Goal: Navigation & Orientation: Find specific page/section

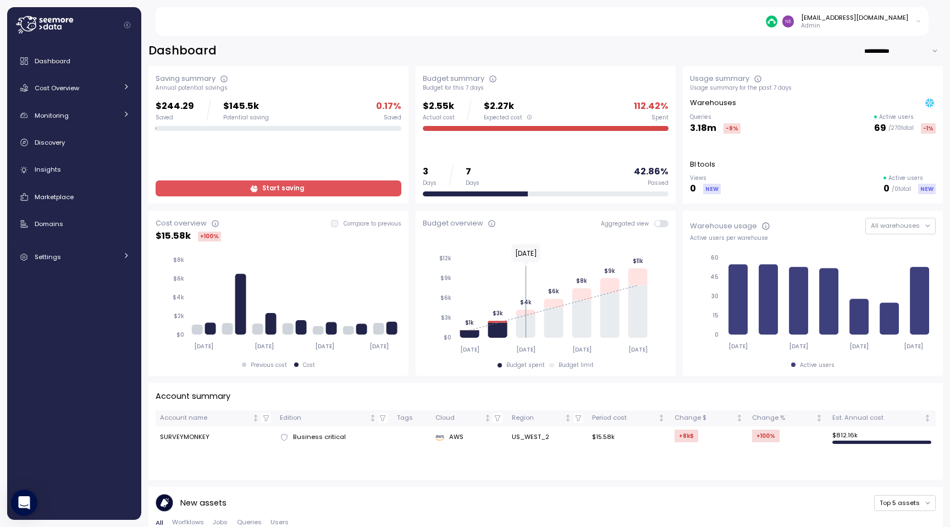
click at [269, 189] on span "Start saving" at bounding box center [283, 188] width 42 height 15
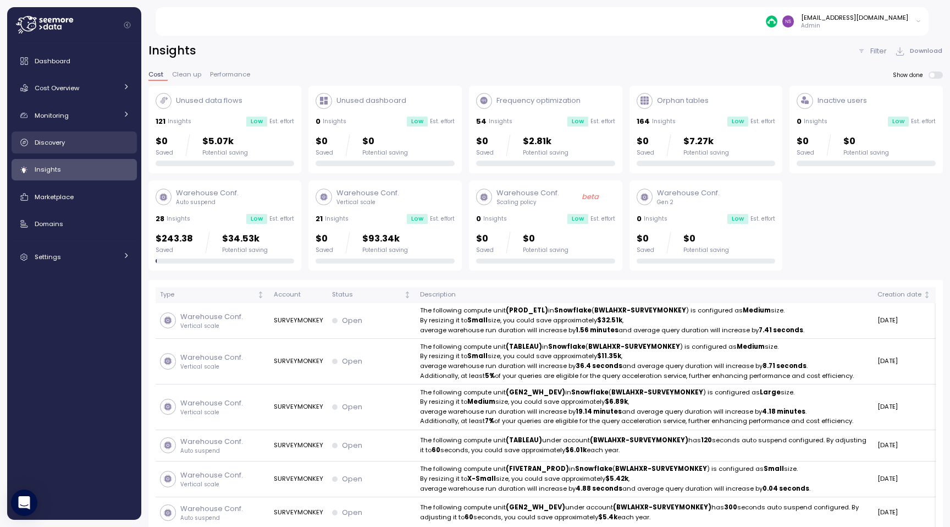
click at [89, 148] on link "Discovery" at bounding box center [74, 142] width 125 height 22
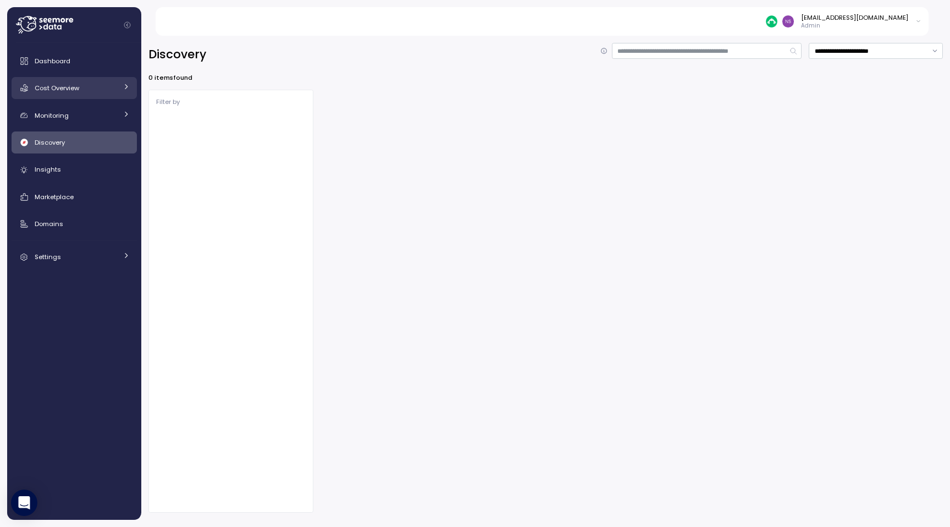
click at [110, 83] on div "Cost Overview" at bounding box center [76, 87] width 82 height 11
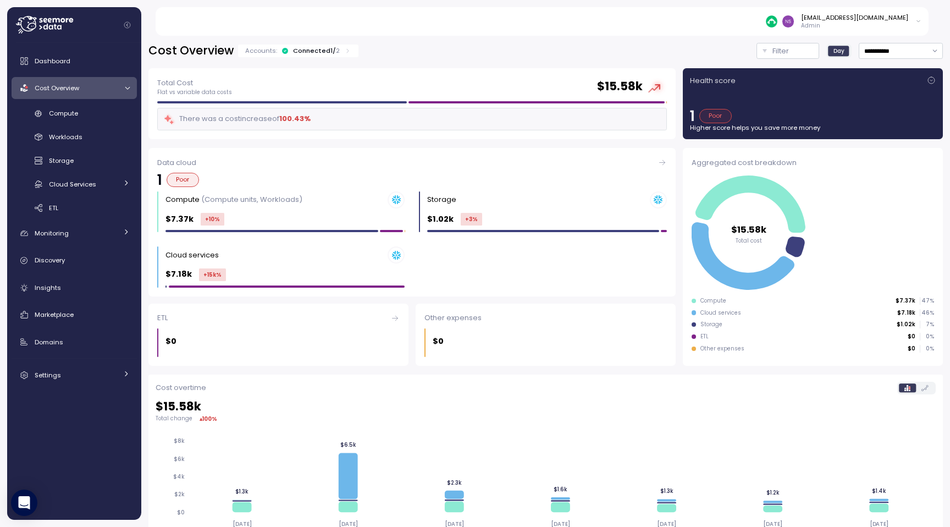
click at [118, 91] on link "Cost Overview" at bounding box center [74, 88] width 125 height 22
